Goal: Browse casually: Explore the website without a specific task or goal

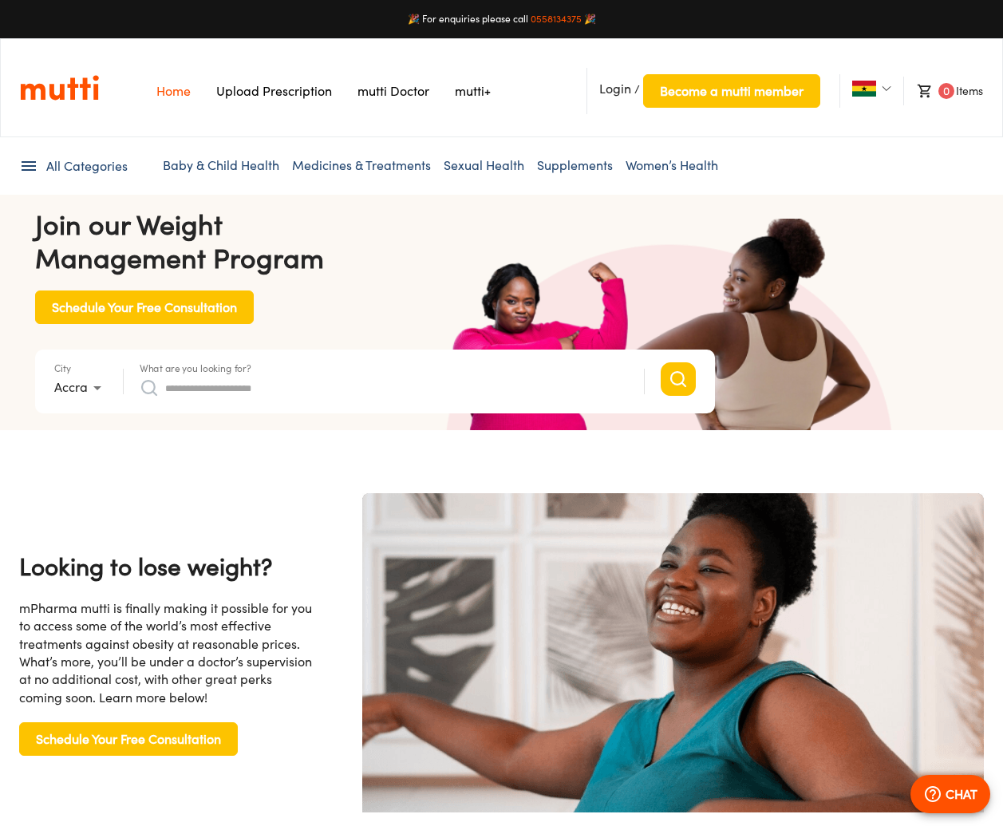
click at [457, 168] on link "Sexual Health" at bounding box center [484, 165] width 81 height 16
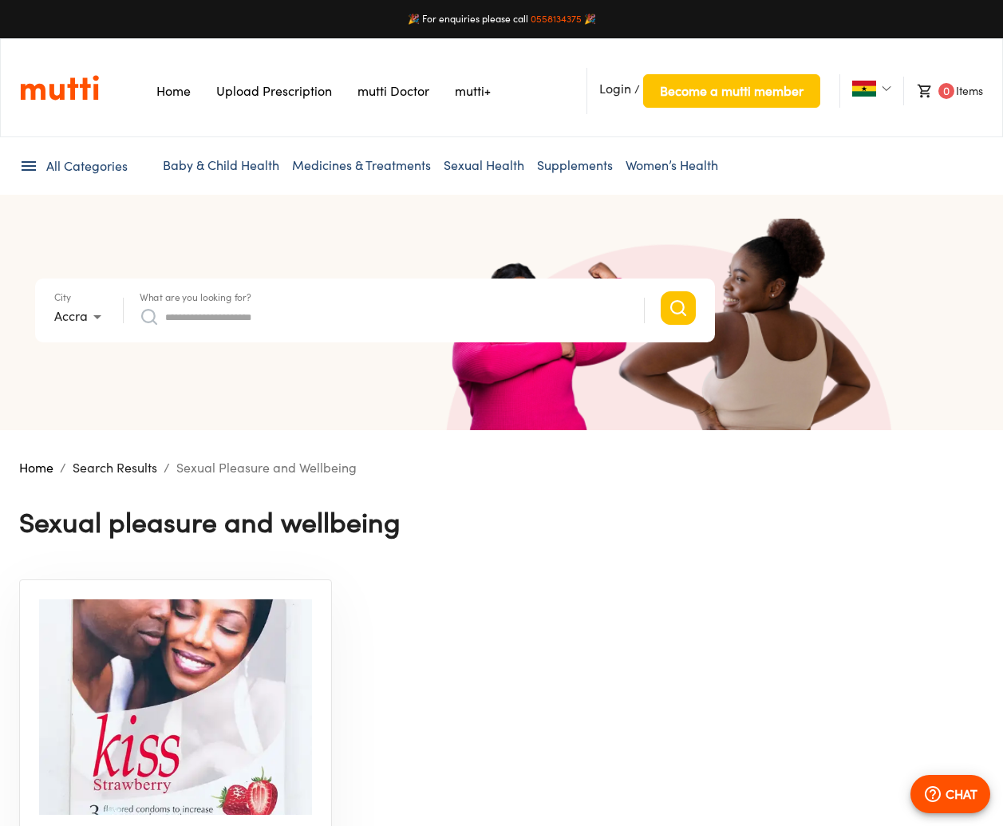
click at [222, 662] on img at bounding box center [175, 707] width 273 height 216
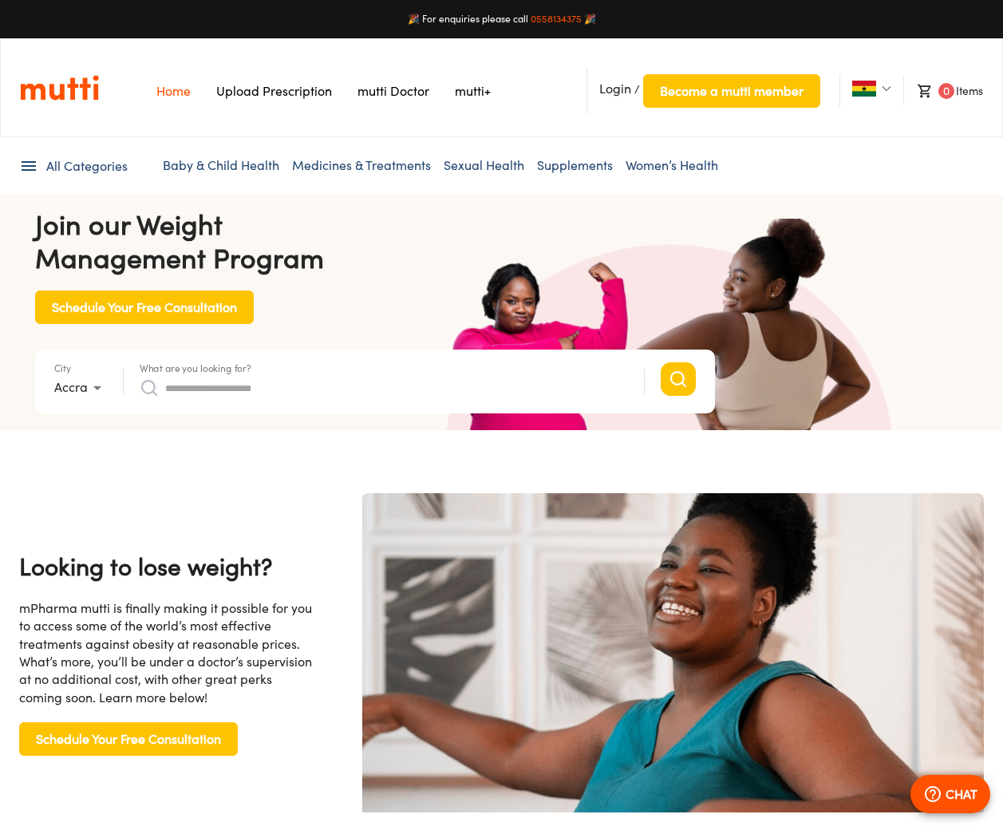
scroll to position [0, 415]
click at [115, 166] on span "All Categories" at bounding box center [86, 166] width 81 height 18
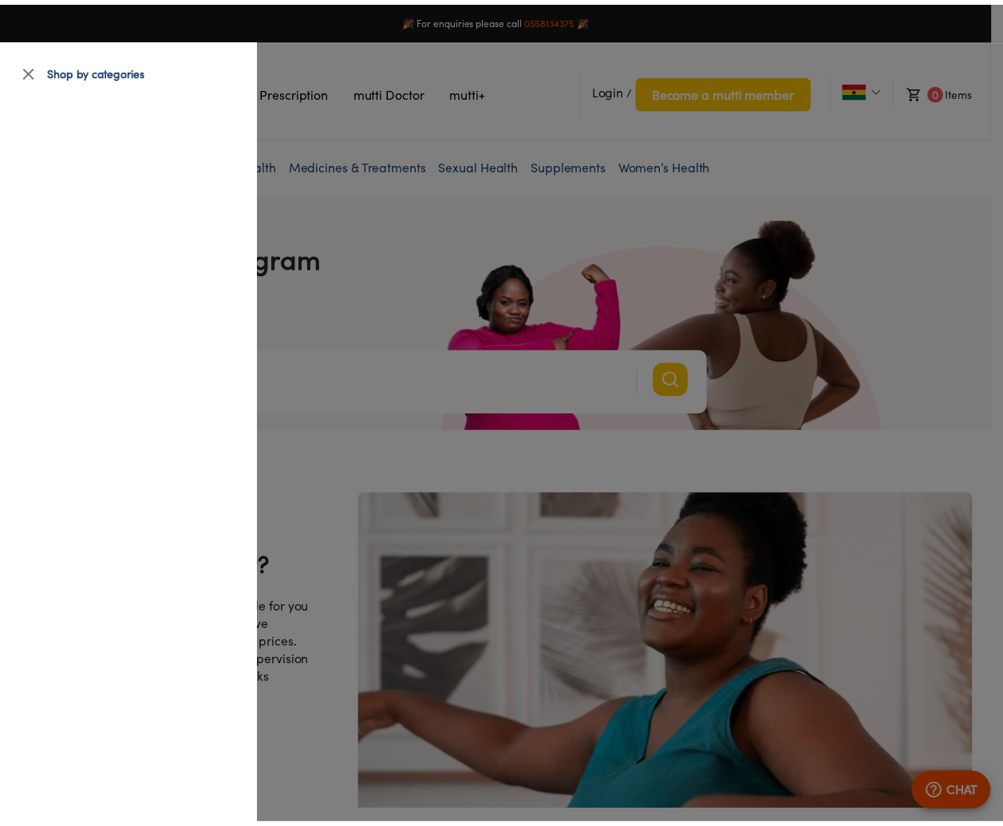
scroll to position [0, 415]
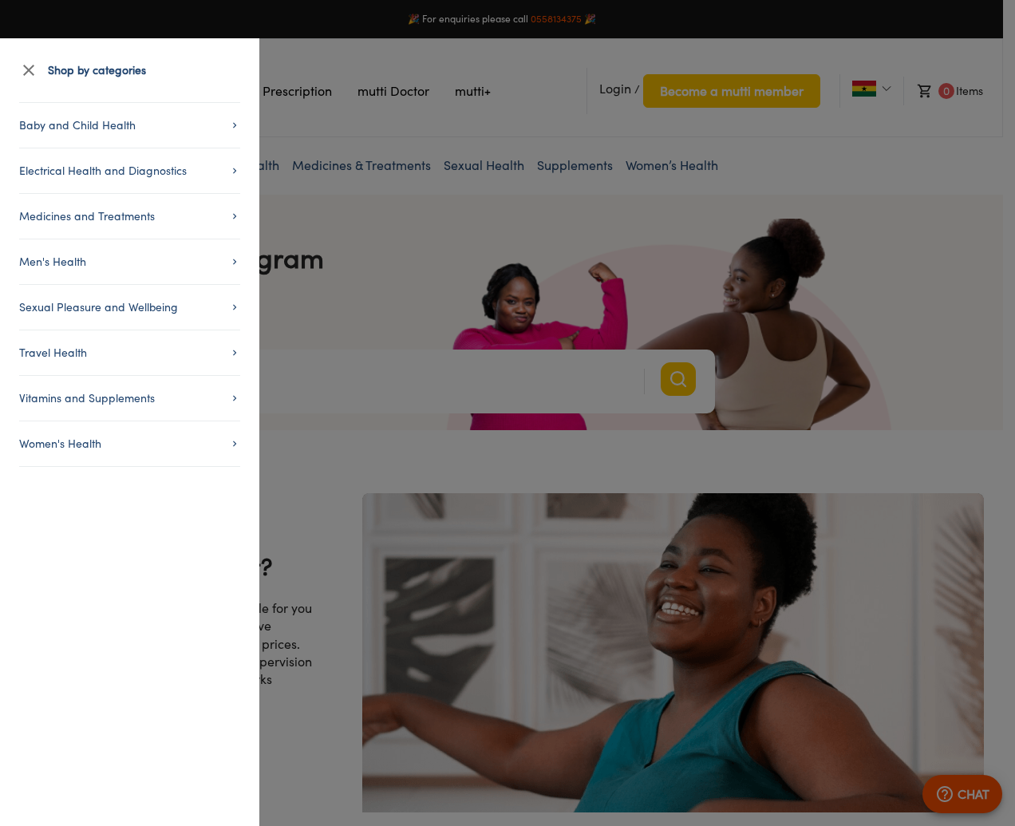
click at [30, 68] on icon "button" at bounding box center [28, 70] width 11 height 11
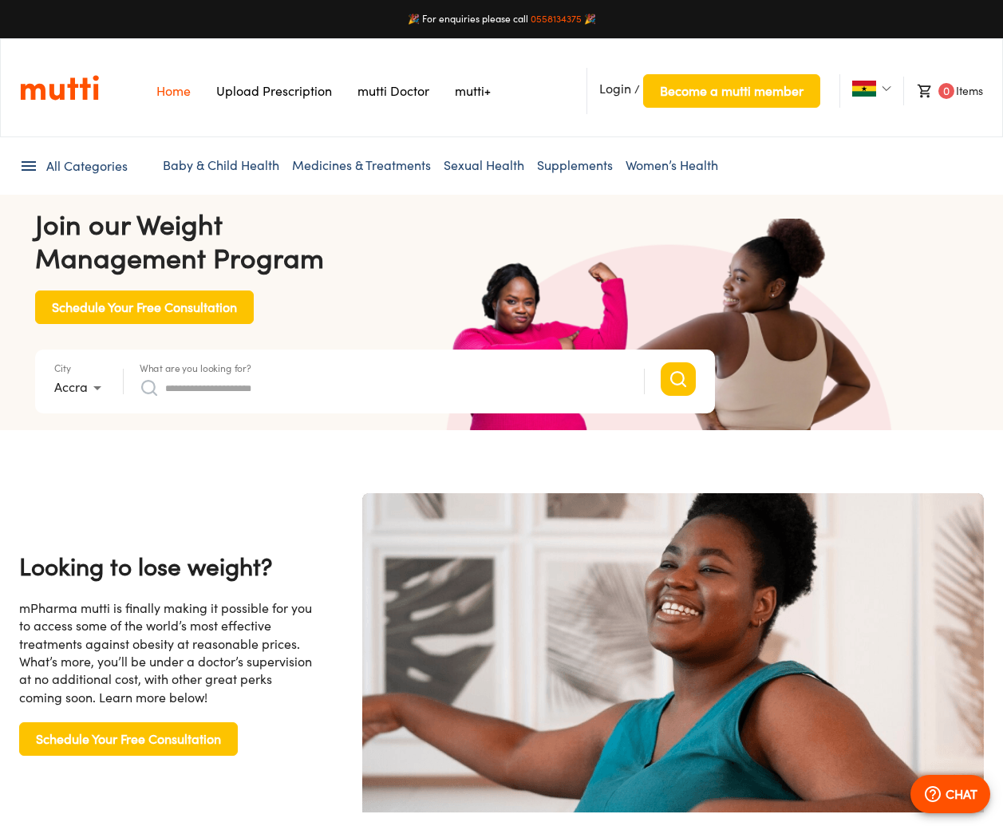
click at [224, 164] on link "Baby & Child Health" at bounding box center [221, 165] width 117 height 16
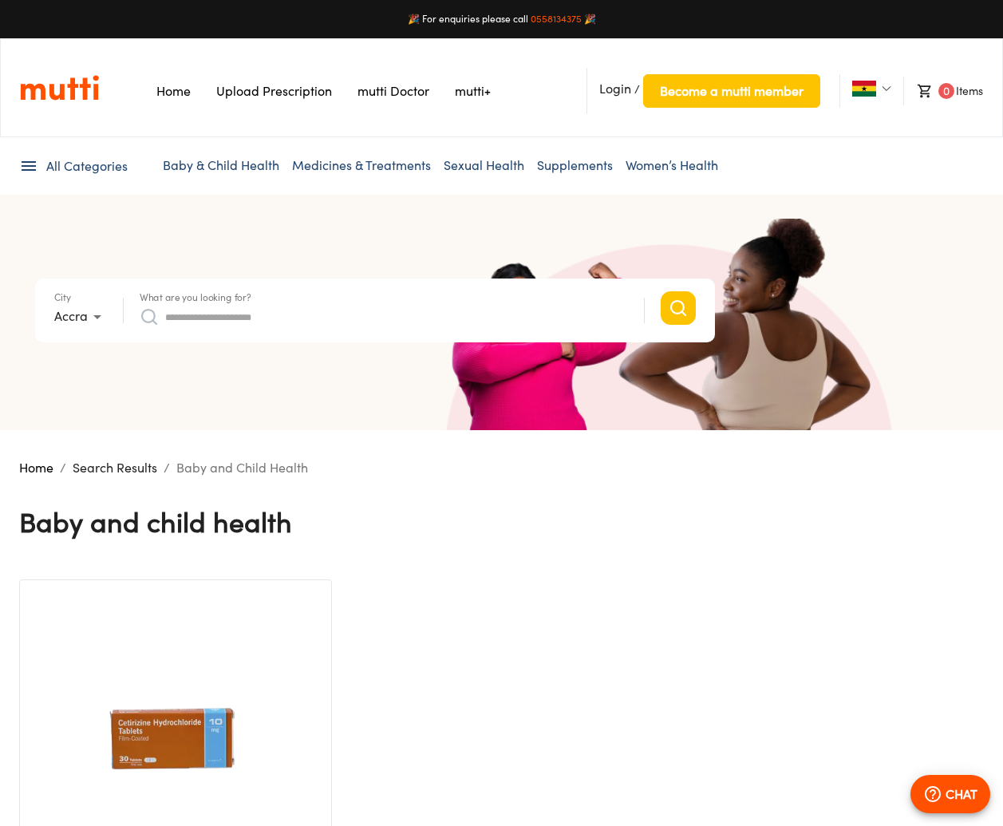
click at [618, 544] on div "Baby and Child Health" at bounding box center [501, 521] width 965 height 89
